Goal: Information Seeking & Learning: Find specific fact

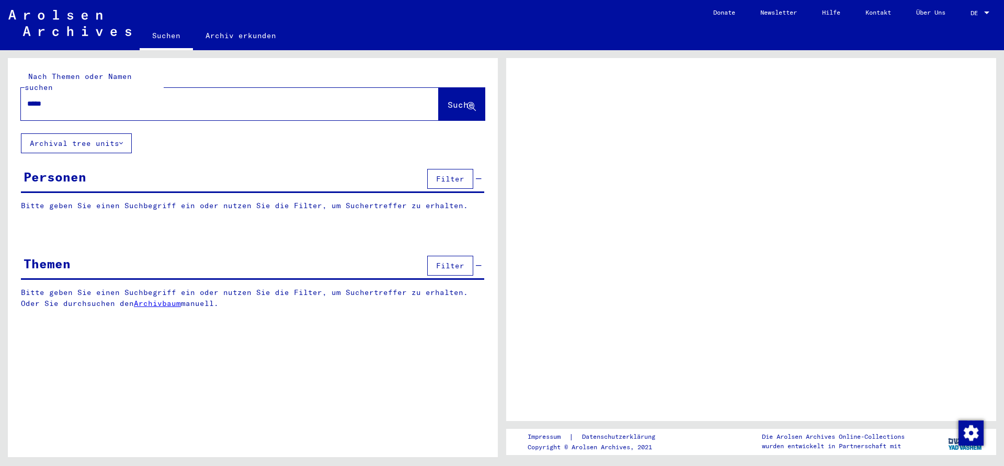
type input "******"
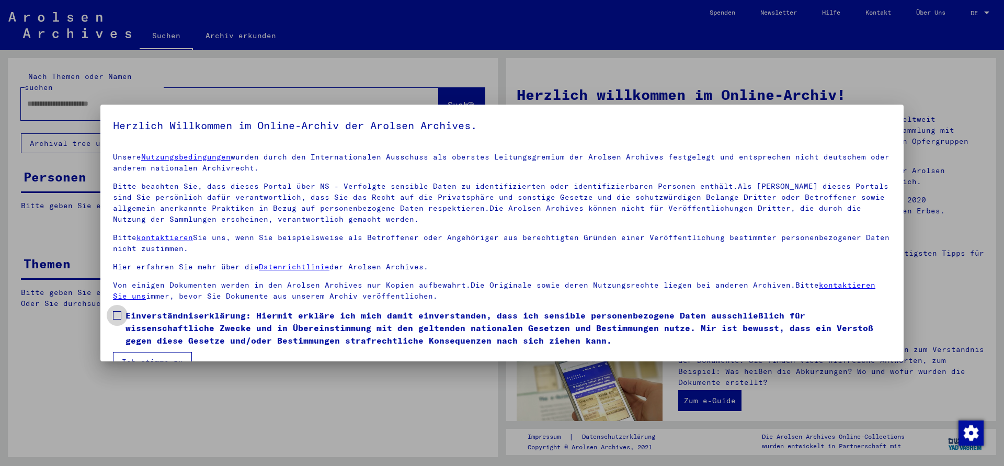
click at [122, 320] on label "Einverständniserklärung: Hiermit erkläre ich mich damit einverstanden, dass ich…" at bounding box center [502, 328] width 778 height 38
click at [135, 358] on button "Ich stimme zu" at bounding box center [152, 362] width 79 height 20
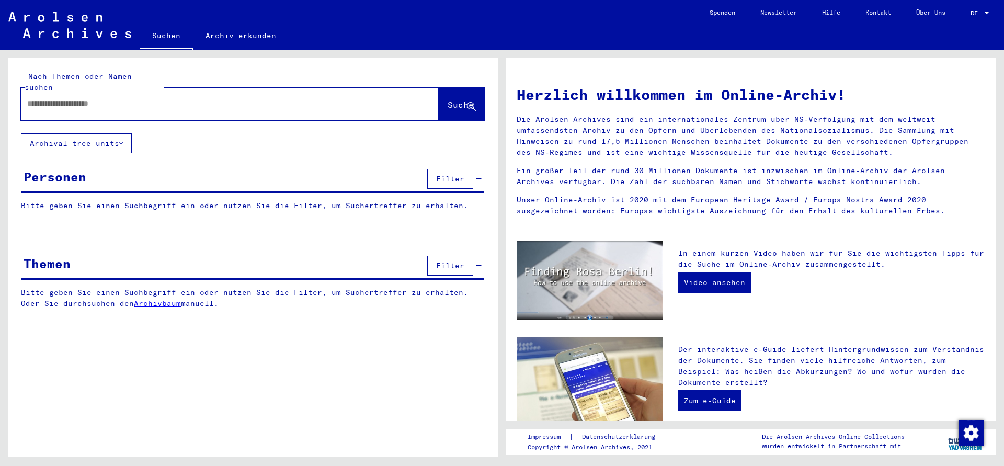
click at [66, 98] on input "text" at bounding box center [217, 103] width 380 height 11
type input "*********"
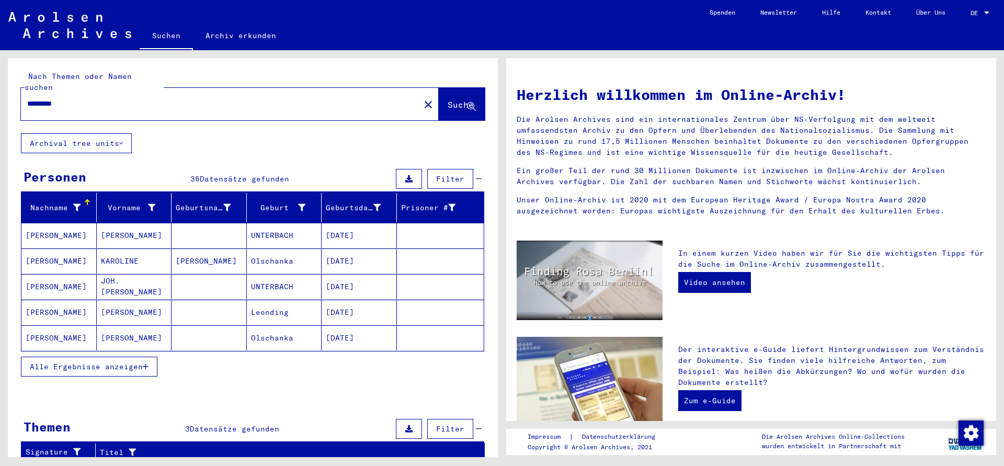
click at [130, 228] on mat-cell "[PERSON_NAME]" at bounding box center [134, 235] width 75 height 25
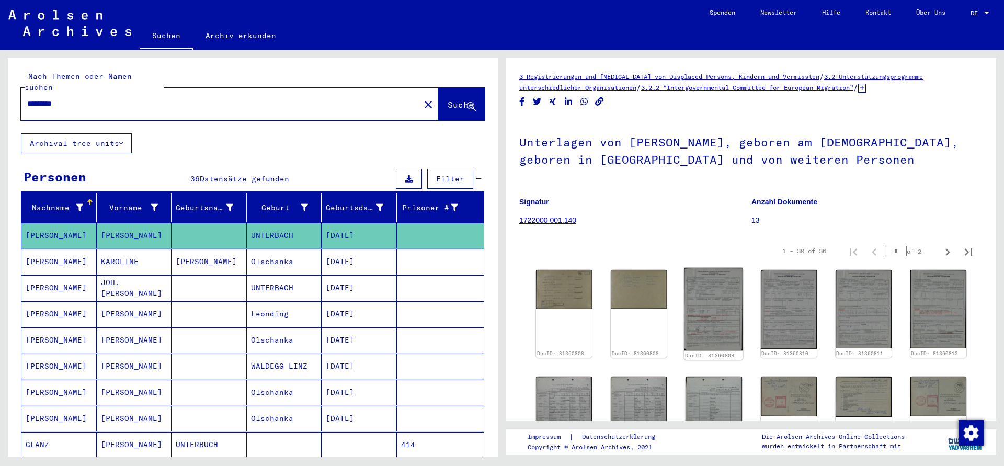
click at [705, 296] on img at bounding box center [713, 309] width 59 height 83
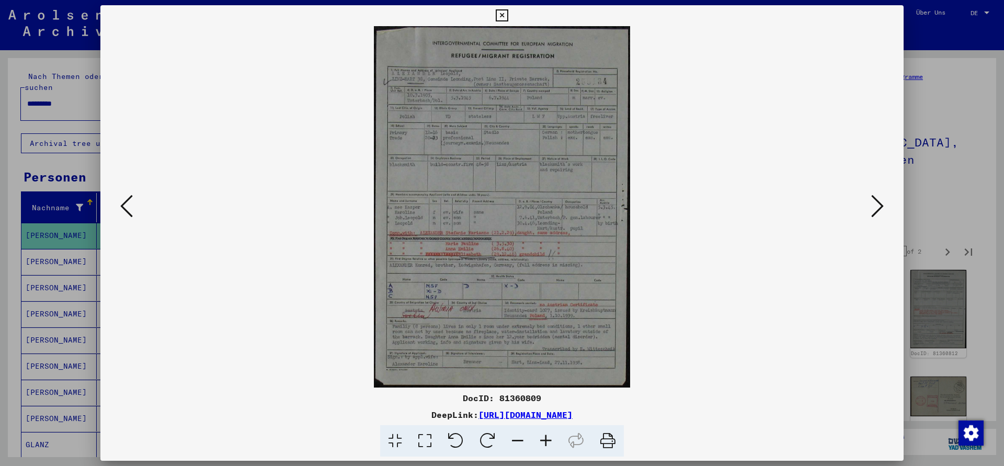
click at [879, 202] on icon at bounding box center [877, 205] width 13 height 25
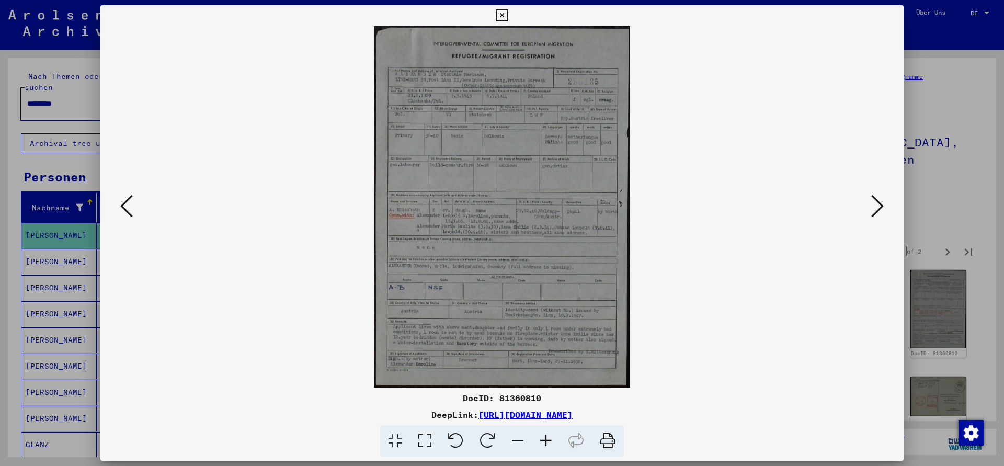
click at [879, 202] on icon at bounding box center [877, 205] width 13 height 25
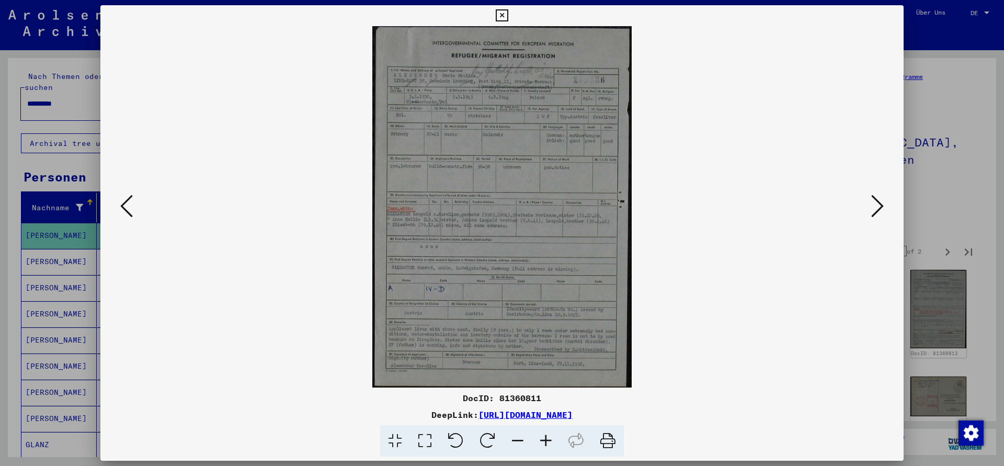
click at [879, 202] on icon at bounding box center [877, 205] width 13 height 25
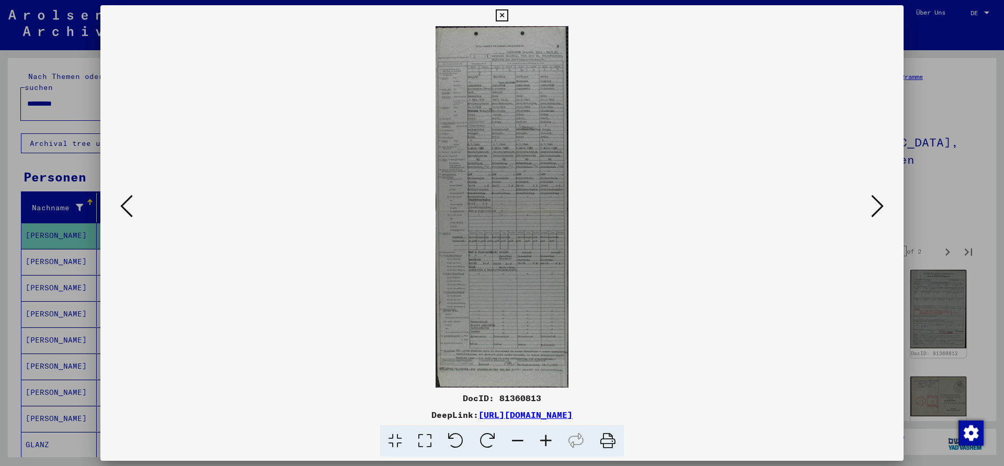
click at [879, 202] on icon at bounding box center [877, 205] width 13 height 25
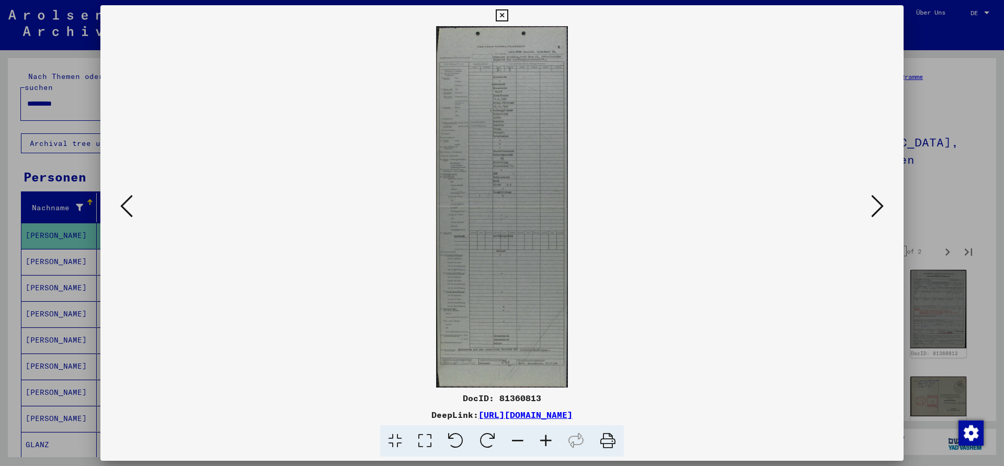
click at [879, 202] on icon at bounding box center [877, 205] width 13 height 25
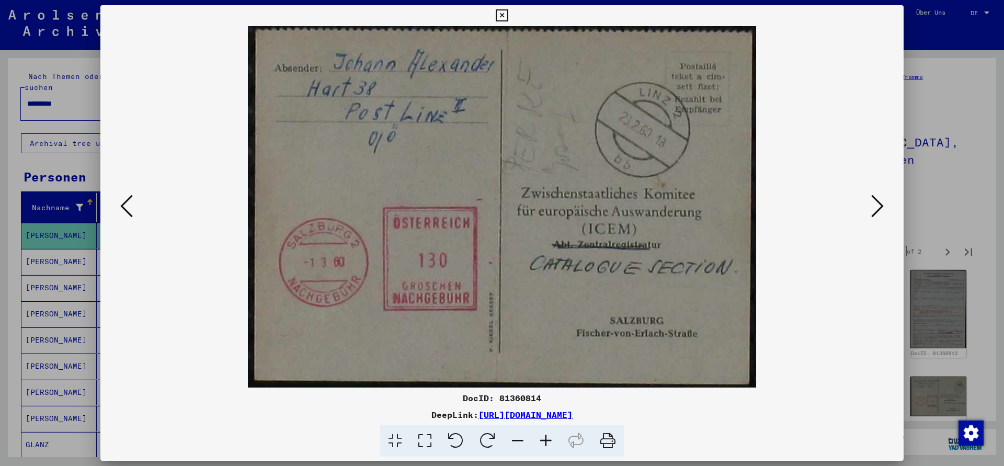
click at [879, 202] on icon at bounding box center [877, 205] width 13 height 25
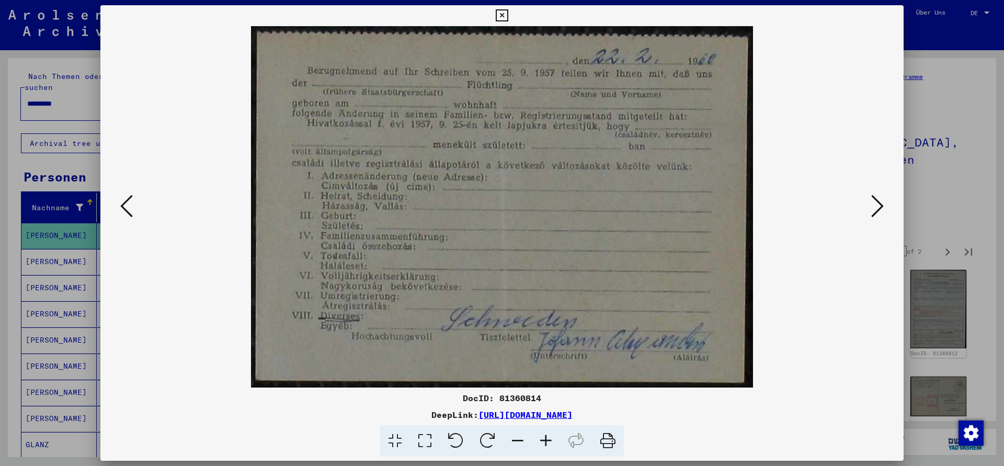
click at [879, 202] on icon at bounding box center [877, 205] width 13 height 25
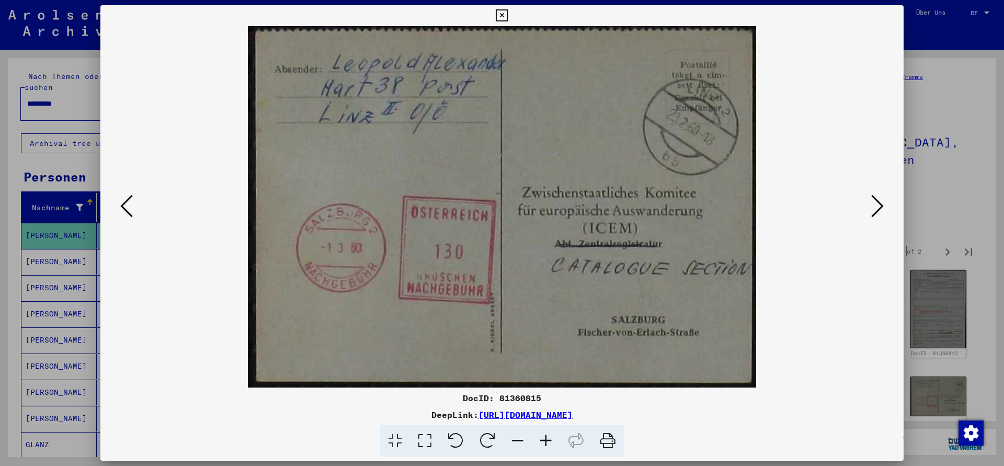
click at [879, 202] on icon at bounding box center [877, 205] width 13 height 25
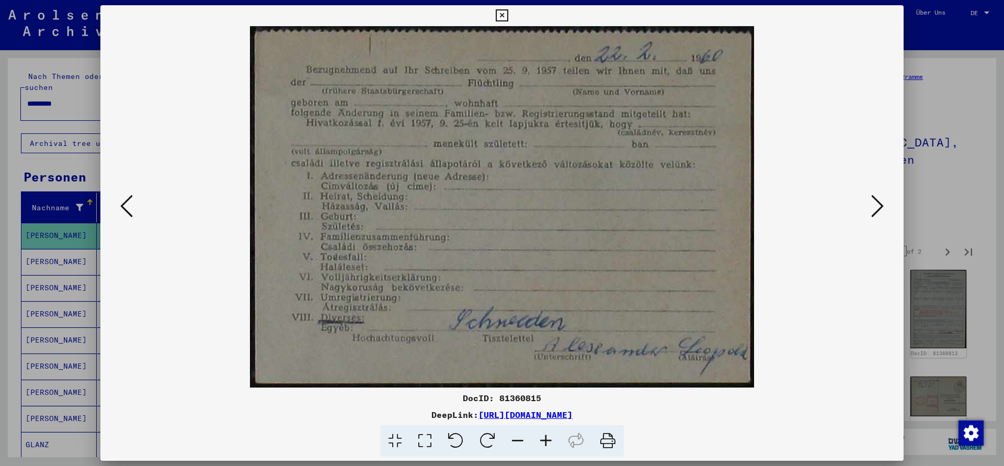
click at [879, 202] on icon at bounding box center [877, 205] width 13 height 25
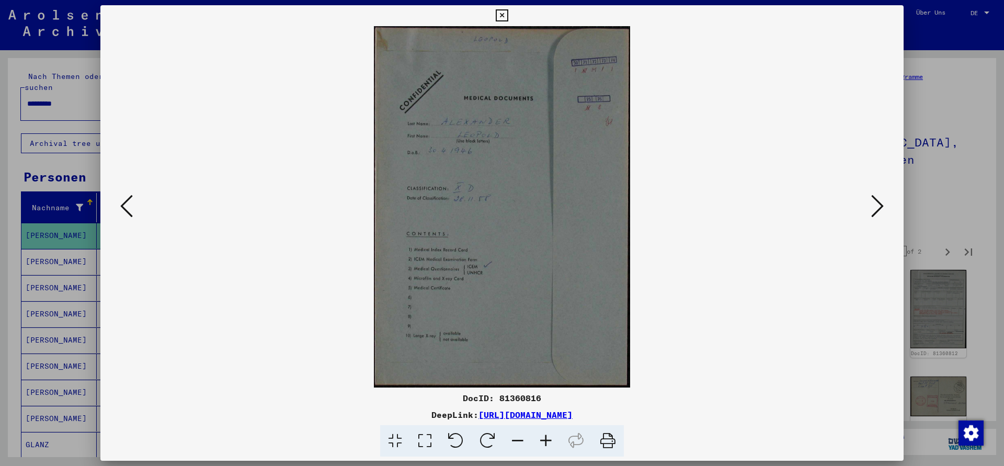
click at [879, 202] on icon at bounding box center [877, 205] width 13 height 25
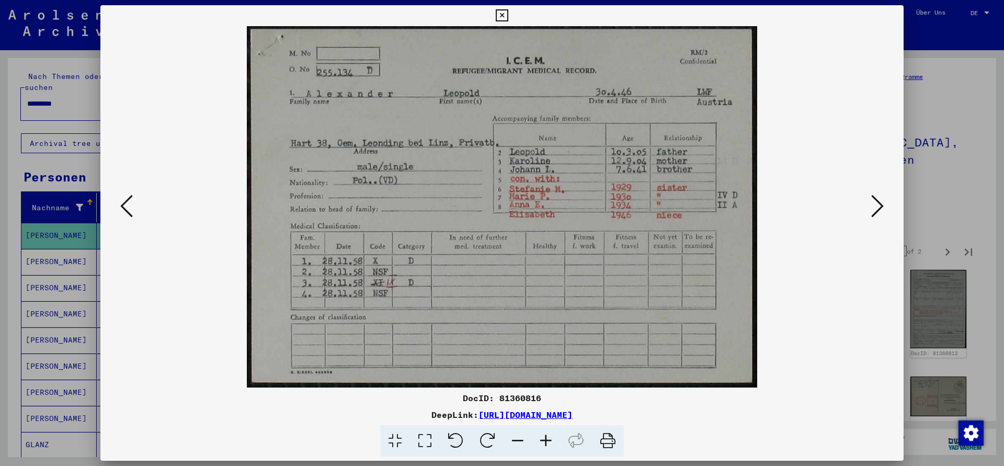
click at [879, 202] on icon at bounding box center [877, 205] width 13 height 25
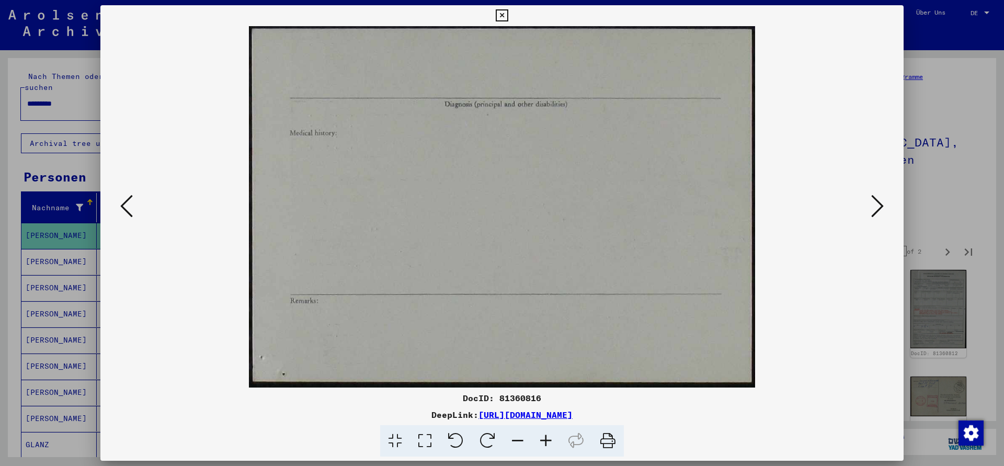
click at [879, 202] on icon at bounding box center [877, 205] width 13 height 25
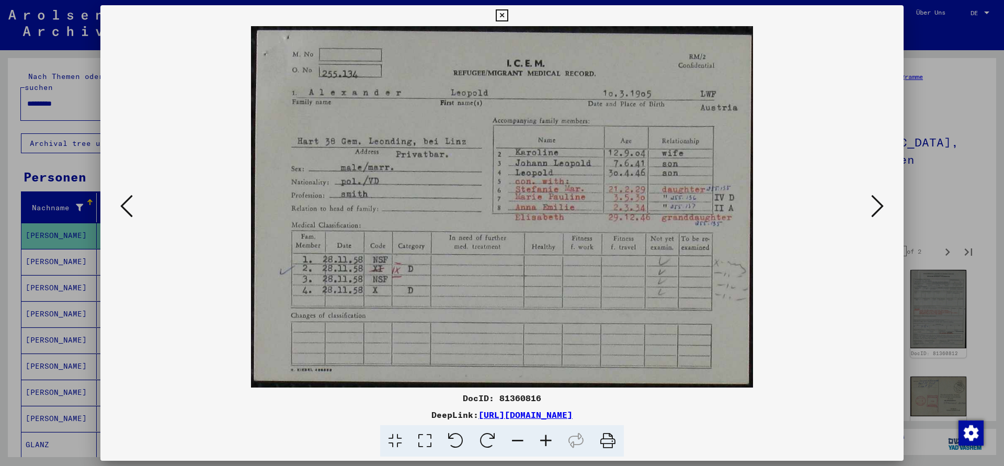
click at [508, 15] on icon at bounding box center [502, 15] width 12 height 13
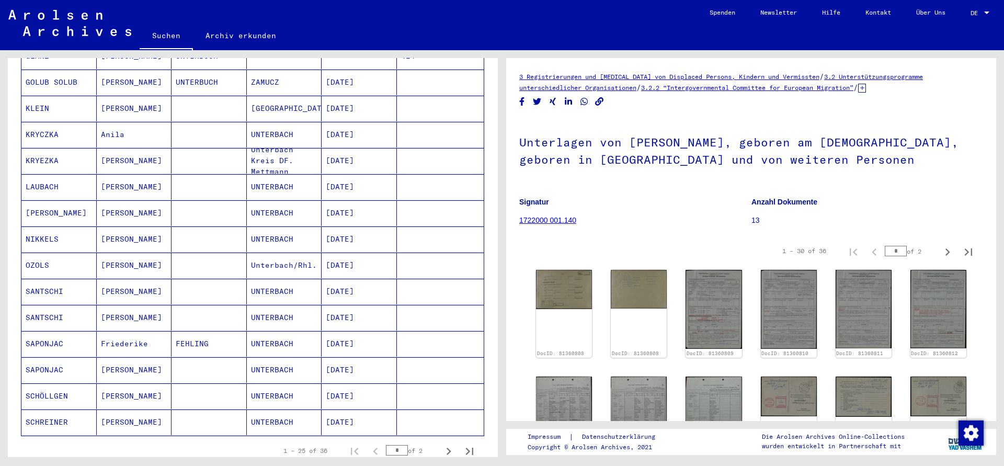
scroll to position [452, 0]
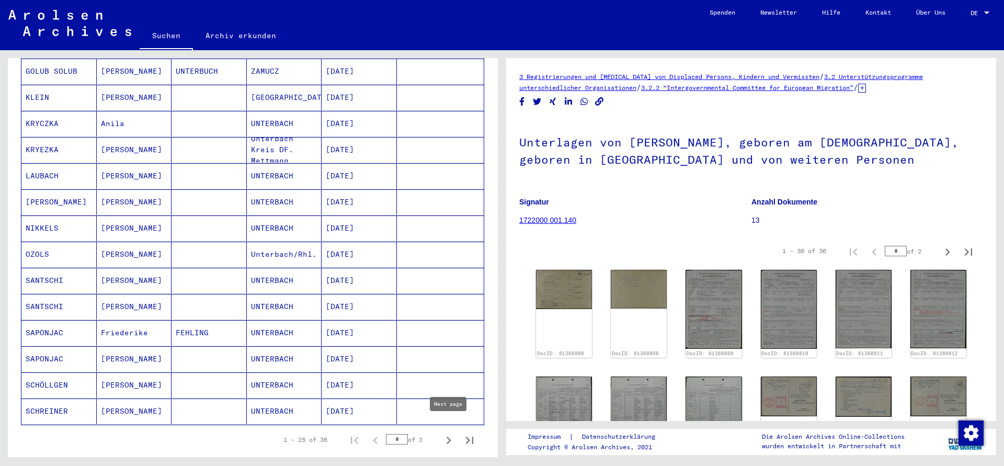
click at [447, 433] on icon "Next page" at bounding box center [448, 440] width 15 height 15
type input "*"
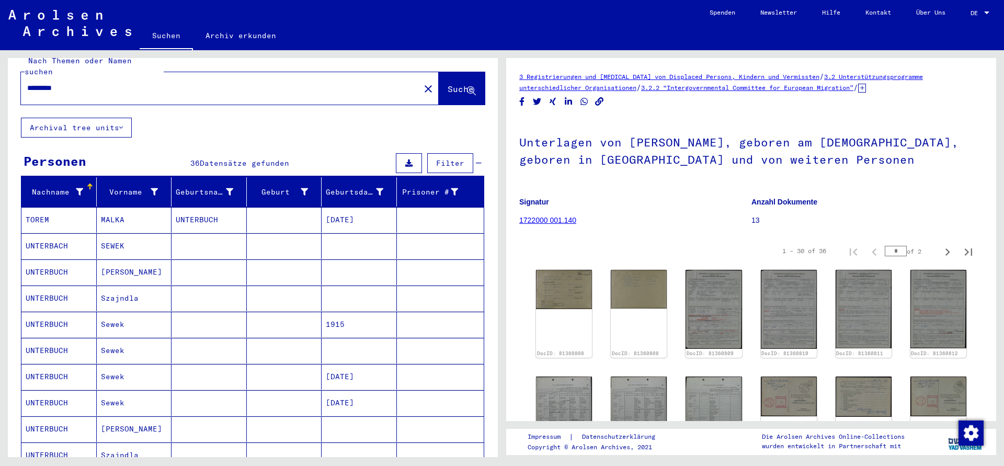
scroll to position [0, 0]
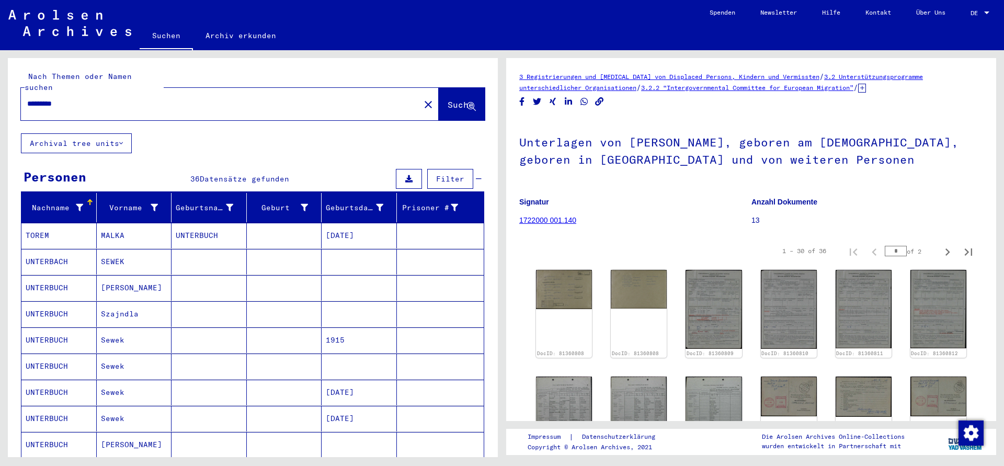
drag, startPoint x: 104, startPoint y: 92, endPoint x: 8, endPoint y: 84, distance: 96.5
click at [27, 98] on input "*********" at bounding box center [220, 103] width 386 height 11
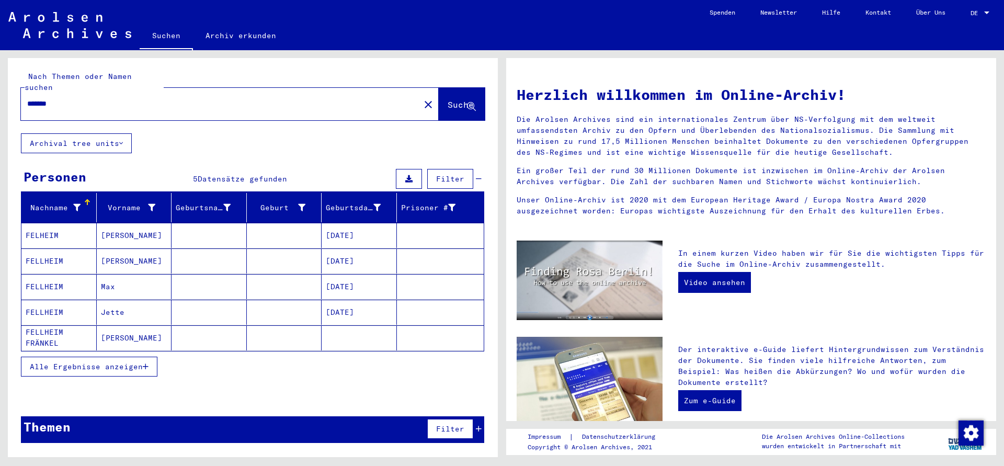
click at [41, 98] on input "*******" at bounding box center [217, 103] width 380 height 11
type input "********"
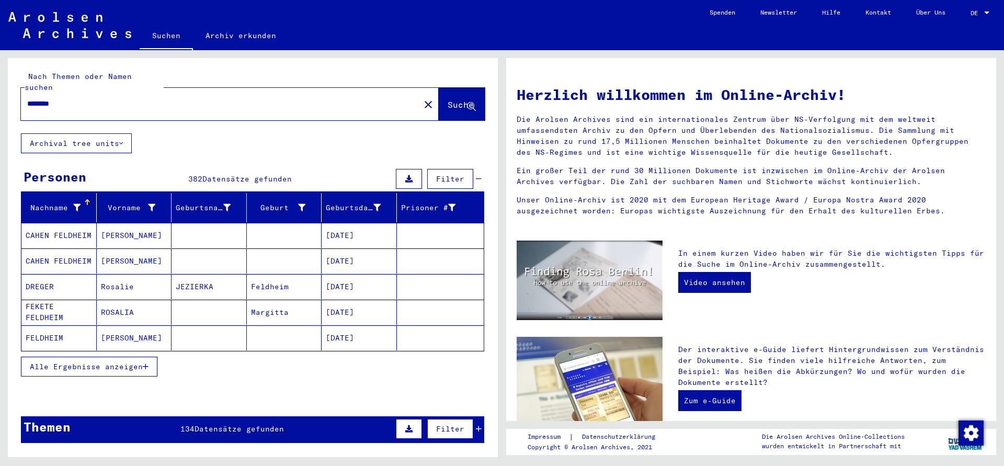
click at [49, 327] on mat-cell "FELDHEIM" at bounding box center [58, 337] width 75 height 25
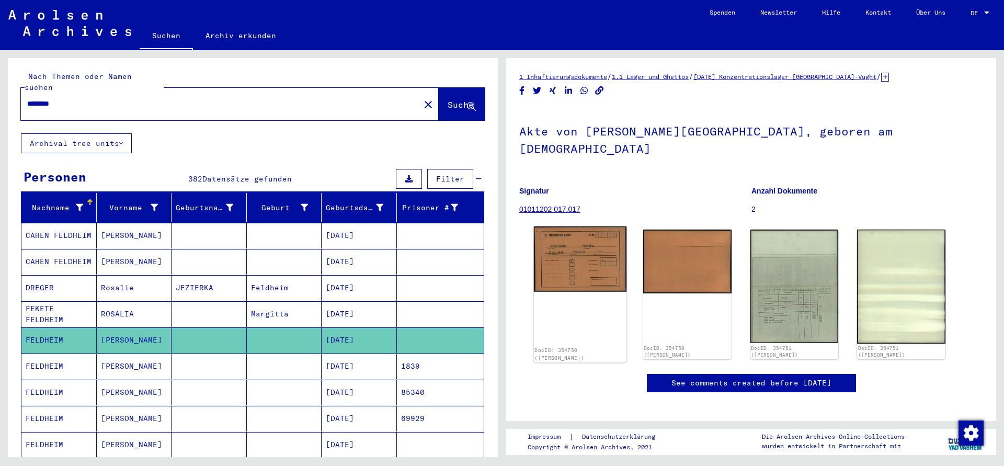
click at [562, 247] on img at bounding box center [580, 258] width 93 height 65
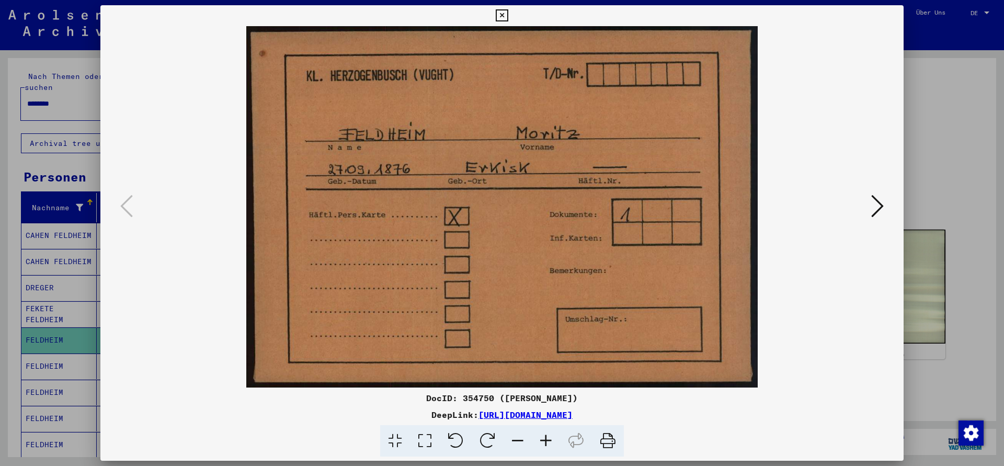
click at [876, 209] on icon at bounding box center [877, 205] width 13 height 25
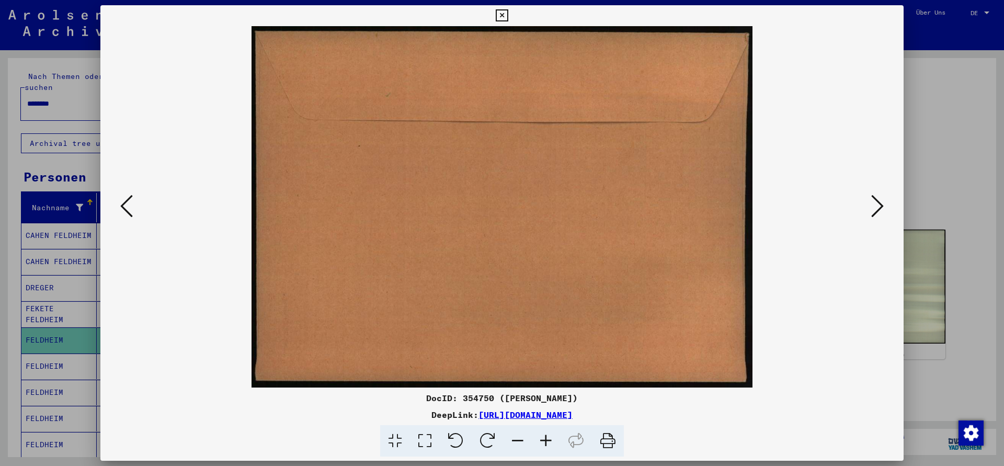
click at [876, 209] on icon at bounding box center [877, 205] width 13 height 25
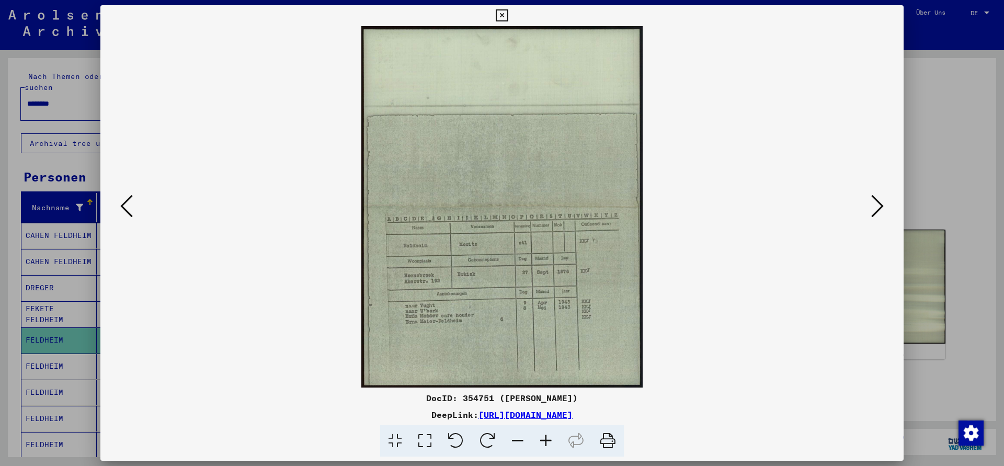
click at [547, 441] on icon at bounding box center [546, 441] width 28 height 32
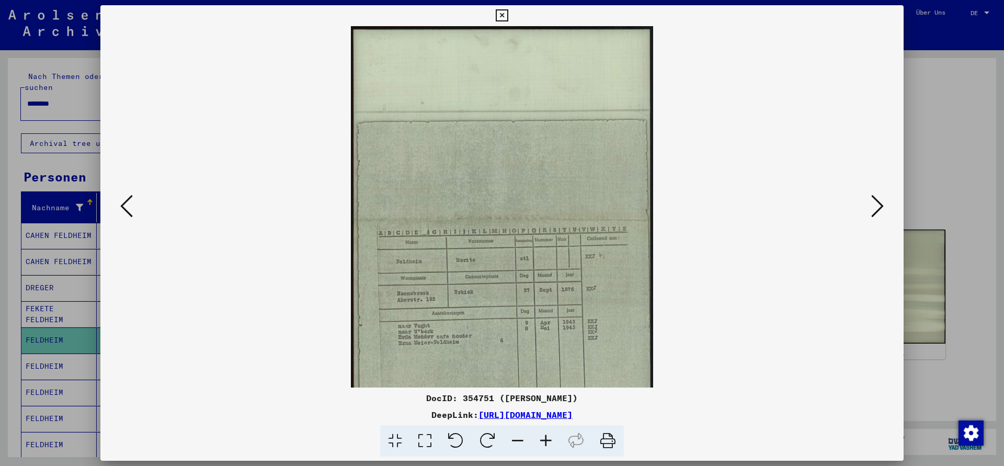
click at [546, 441] on icon at bounding box center [546, 441] width 28 height 32
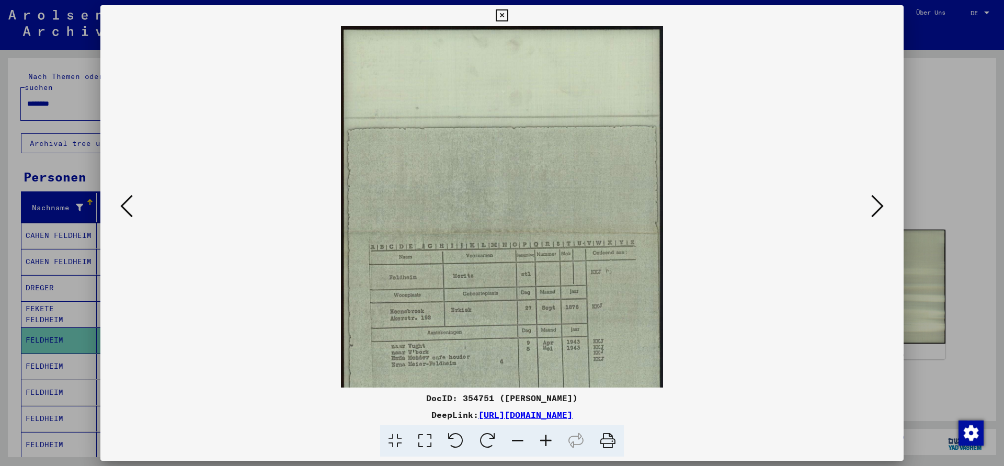
click at [546, 441] on icon at bounding box center [546, 441] width 28 height 32
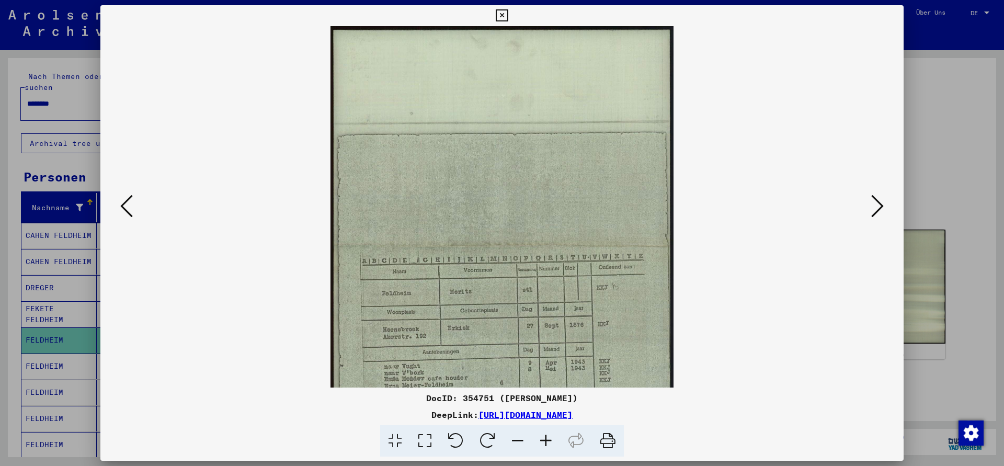
click at [546, 440] on icon at bounding box center [546, 441] width 28 height 32
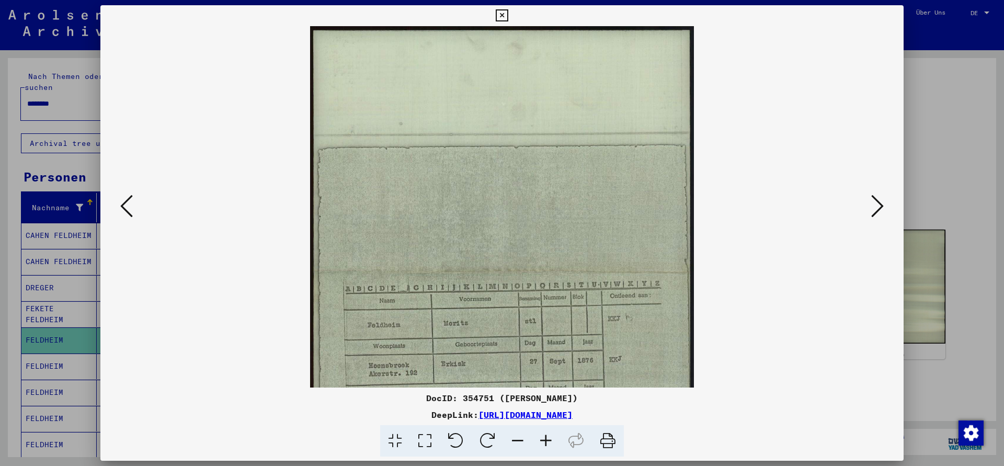
click at [546, 440] on icon at bounding box center [546, 441] width 28 height 32
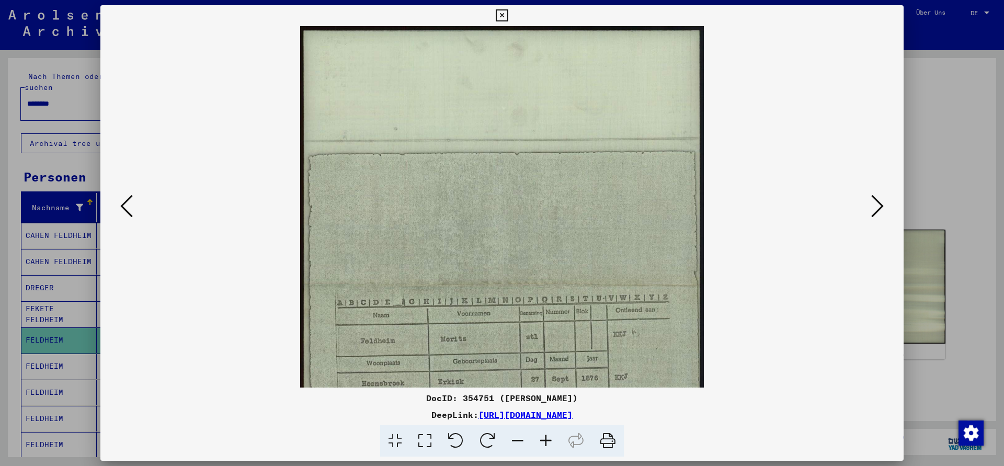
click at [546, 440] on icon at bounding box center [546, 441] width 28 height 32
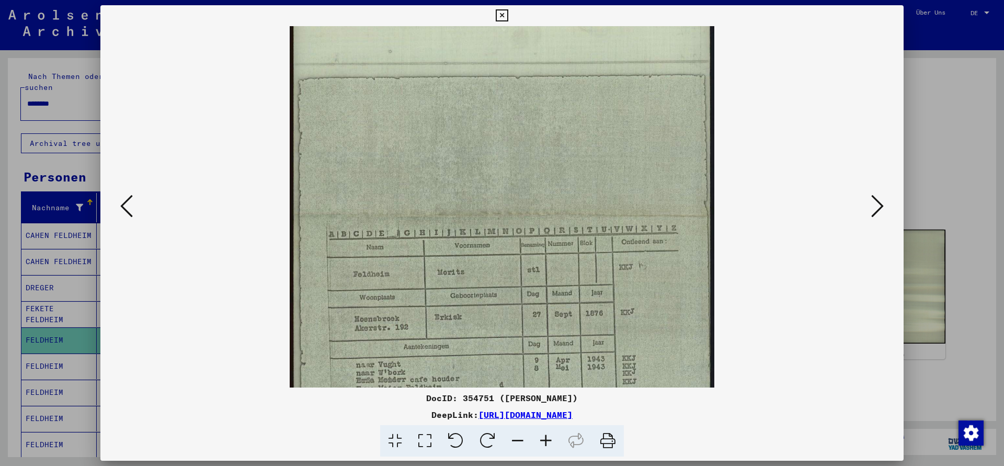
scroll to position [163, 0]
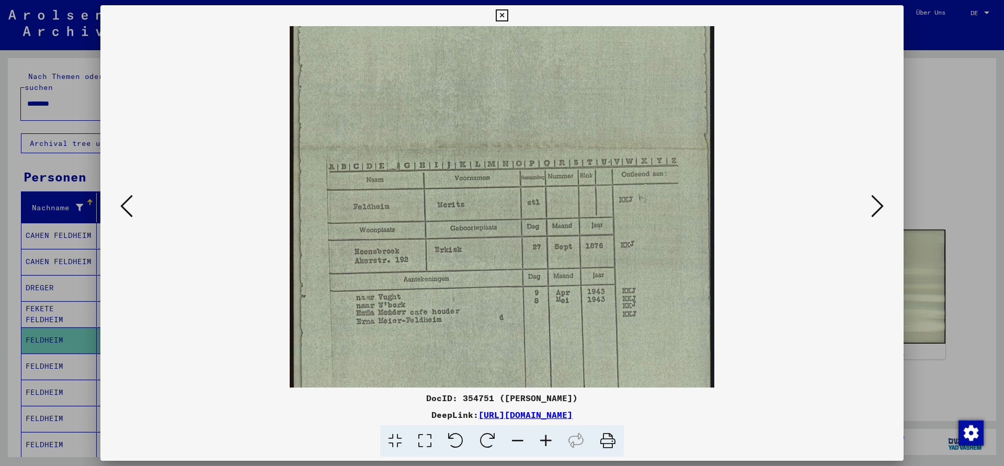
drag, startPoint x: 544, startPoint y: 295, endPoint x: 523, endPoint y: 146, distance: 150.0
click at [523, 158] on img at bounding box center [502, 147] width 424 height 544
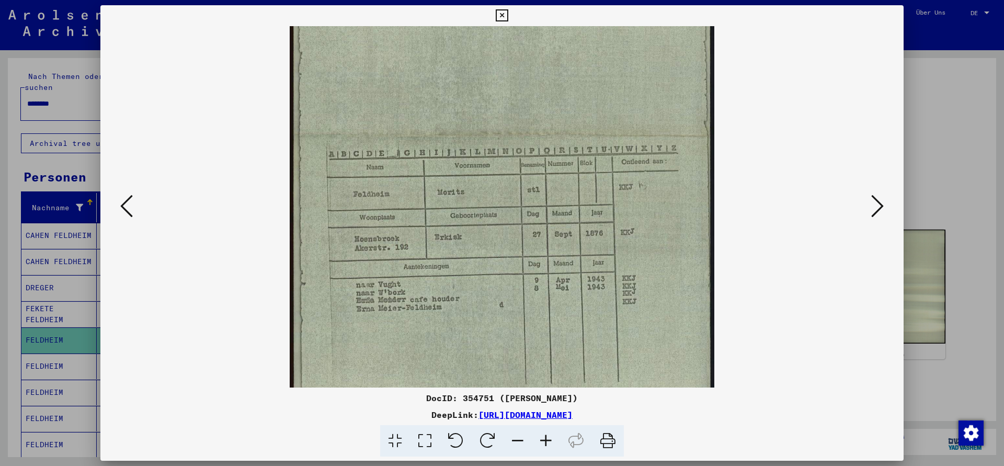
click at [880, 207] on icon at bounding box center [877, 205] width 13 height 25
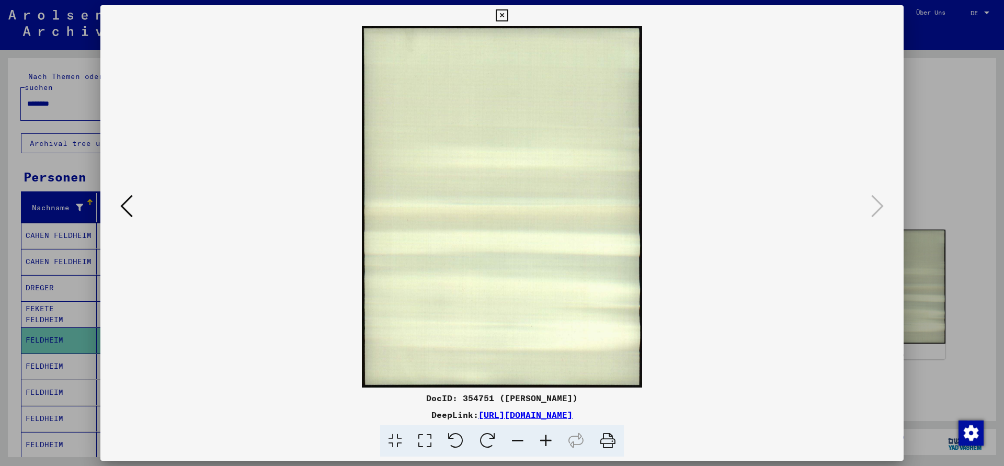
scroll to position [0, 0]
click at [508, 13] on icon at bounding box center [502, 15] width 12 height 13
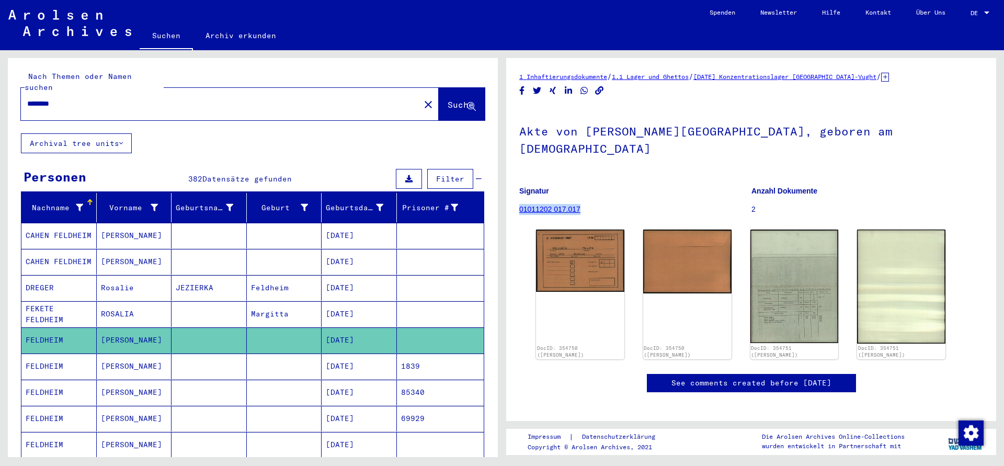
drag, startPoint x: 579, startPoint y: 195, endPoint x: 521, endPoint y: 194, distance: 58.6
click at [521, 194] on figure "Signatur 01011202 017.017" at bounding box center [635, 201] width 232 height 47
copy link "01011202 017.017"
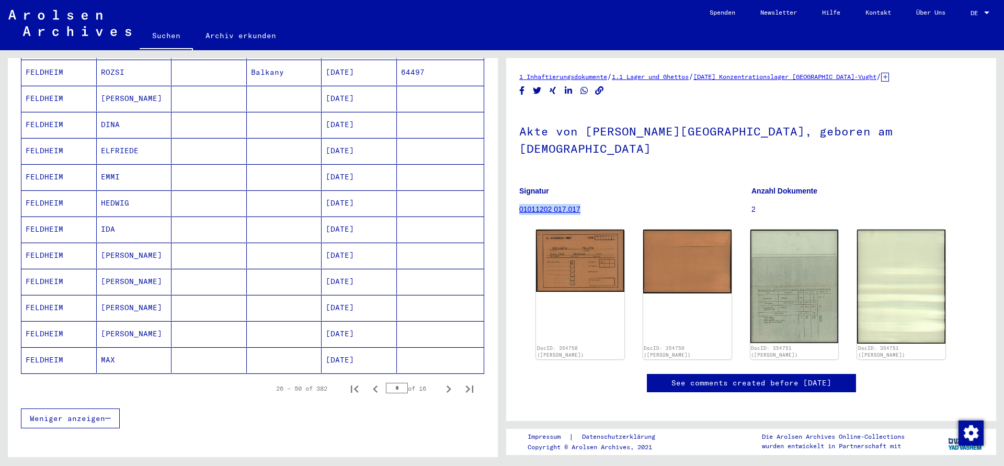
scroll to position [508, 0]
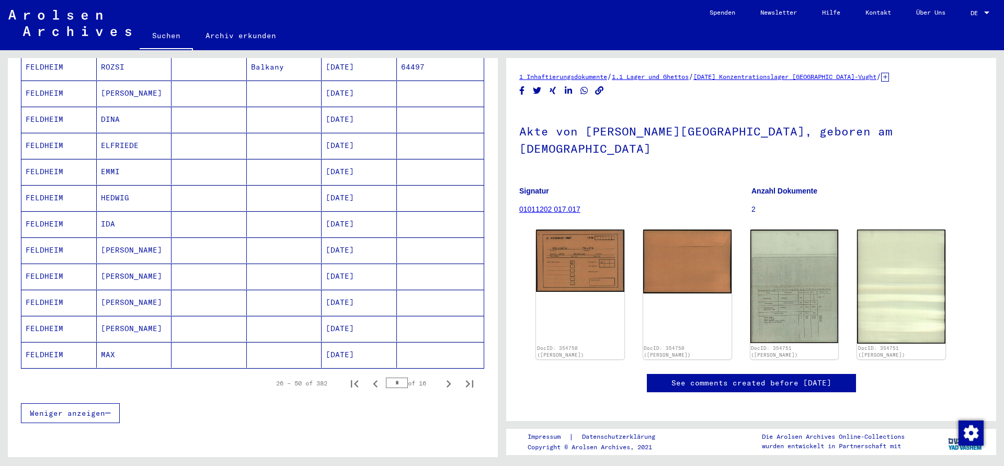
click at [127, 342] on mat-cell "MAX" at bounding box center [134, 355] width 75 height 26
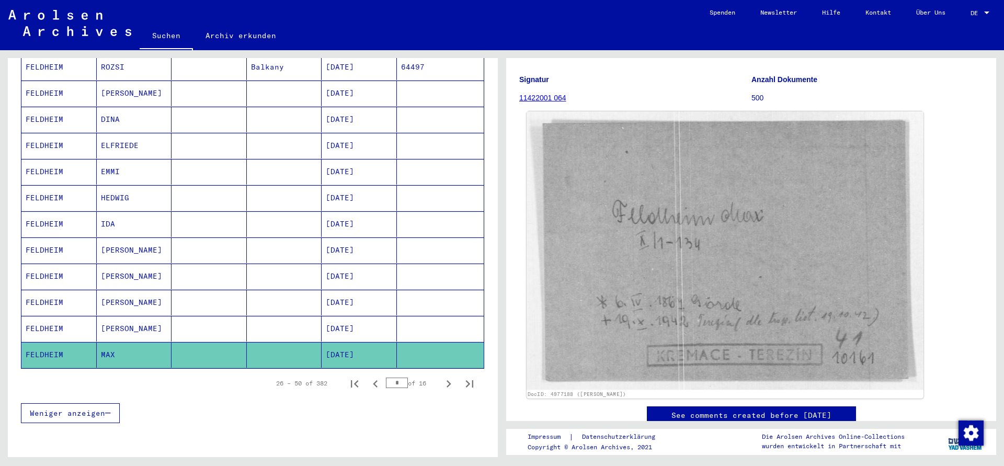
scroll to position [113, 0]
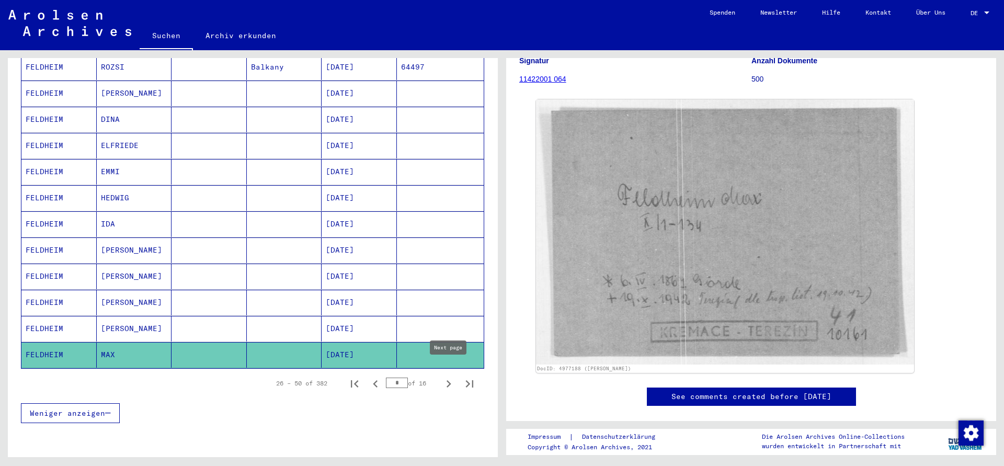
click at [446, 376] on icon "Next page" at bounding box center [448, 383] width 15 height 15
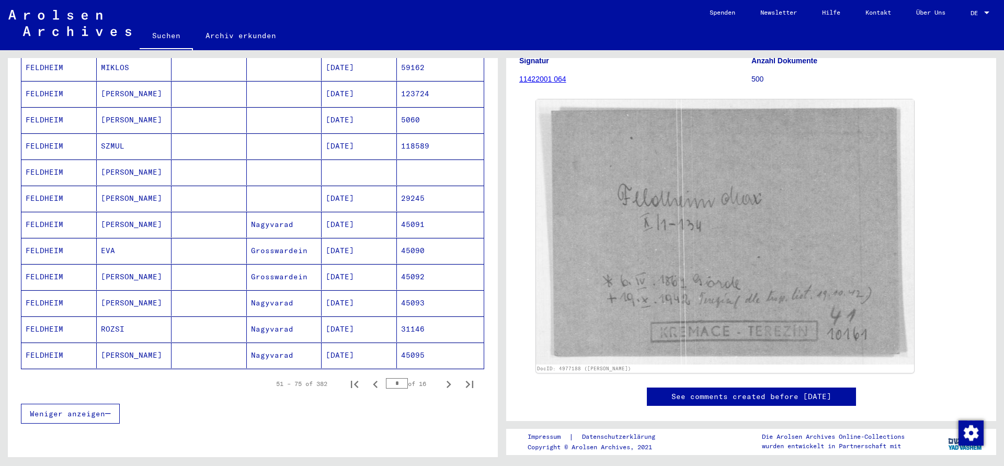
scroll to position [508, 0]
click at [451, 376] on icon "Next page" at bounding box center [448, 383] width 15 height 15
type input "*"
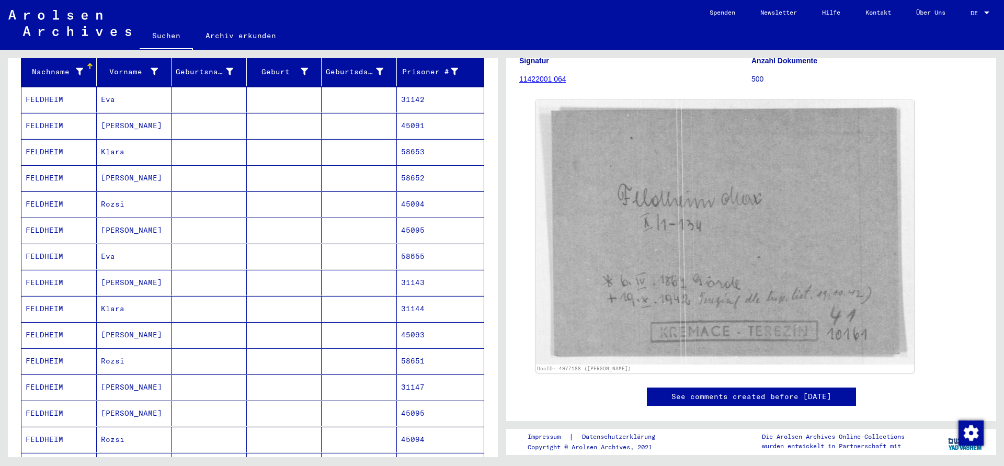
scroll to position [66, 0]
